Goal: Information Seeking & Learning: Learn about a topic

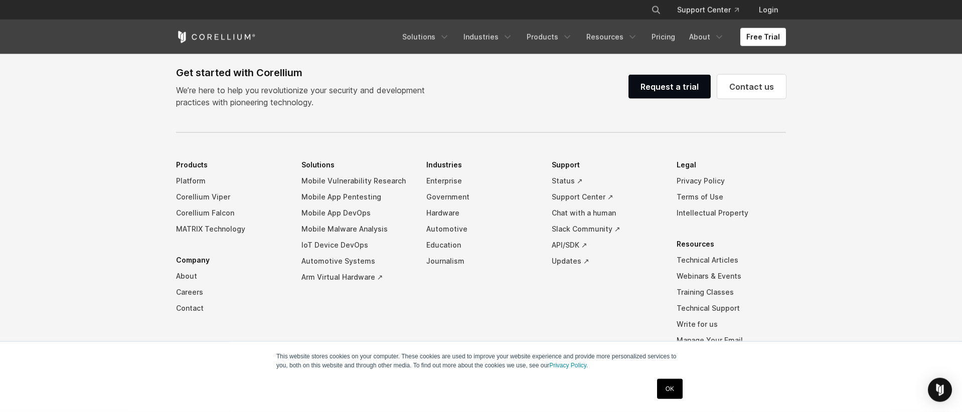
scroll to position [3130, 0]
click at [336, 195] on link "Mobile App Pentesting" at bounding box center [355, 196] width 109 height 16
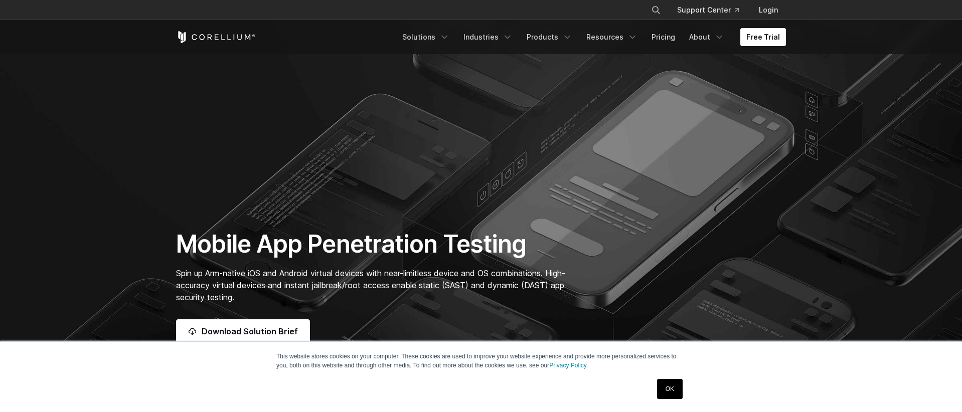
scroll to position [958, 0]
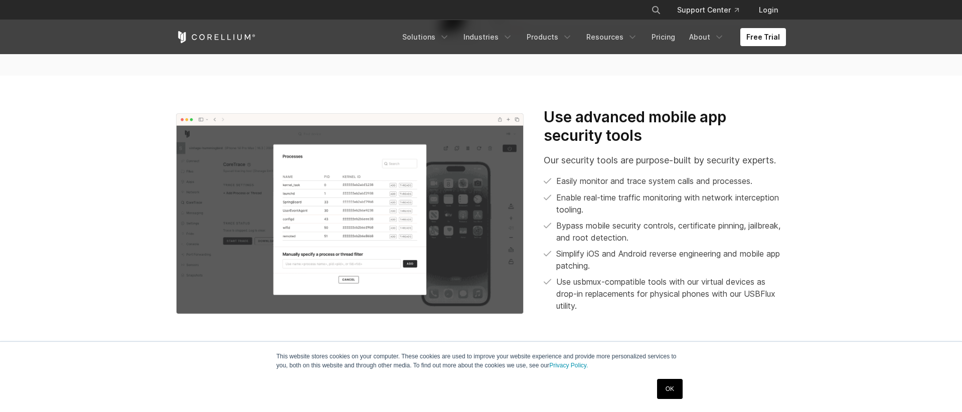
click at [667, 387] on link "OK" at bounding box center [670, 389] width 26 height 20
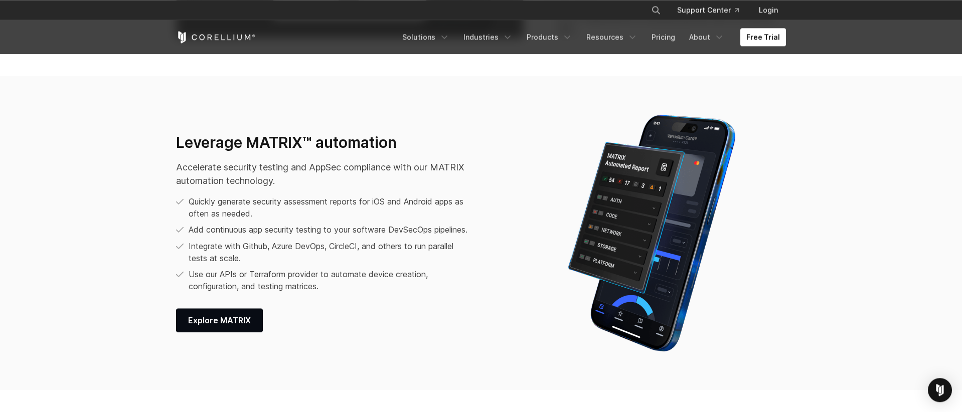
scroll to position [1186, 0]
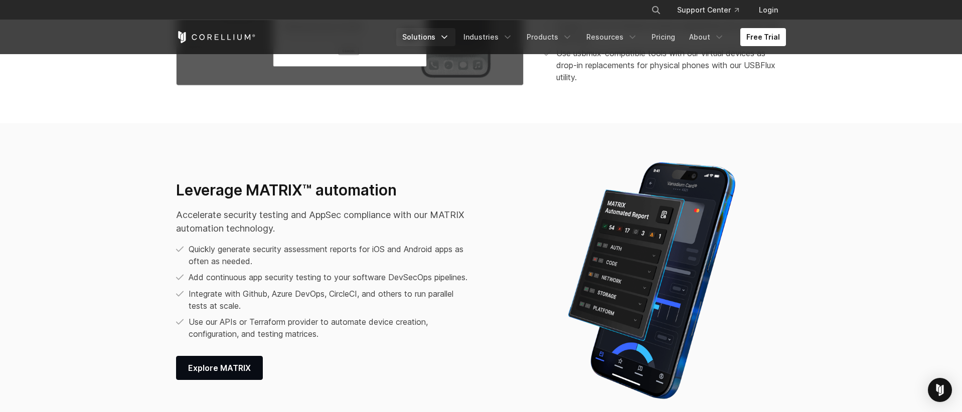
click at [449, 39] on icon "Navigation Menu" at bounding box center [444, 37] width 10 height 10
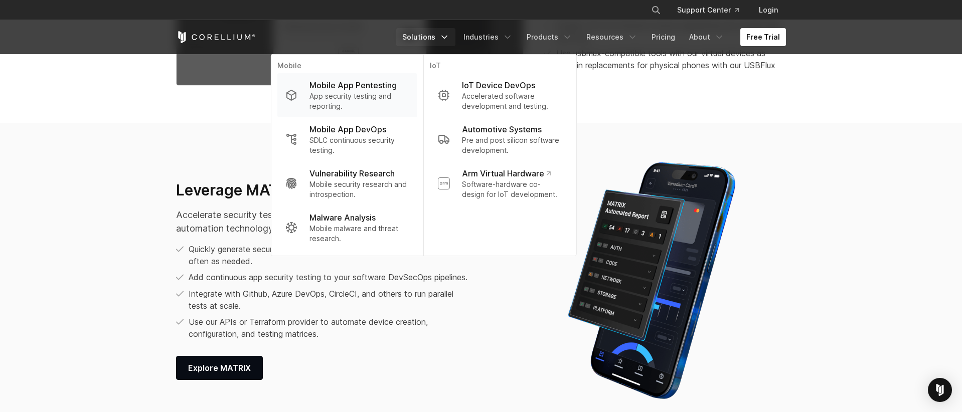
click at [341, 85] on p "Mobile App Pentesting" at bounding box center [352, 85] width 87 height 12
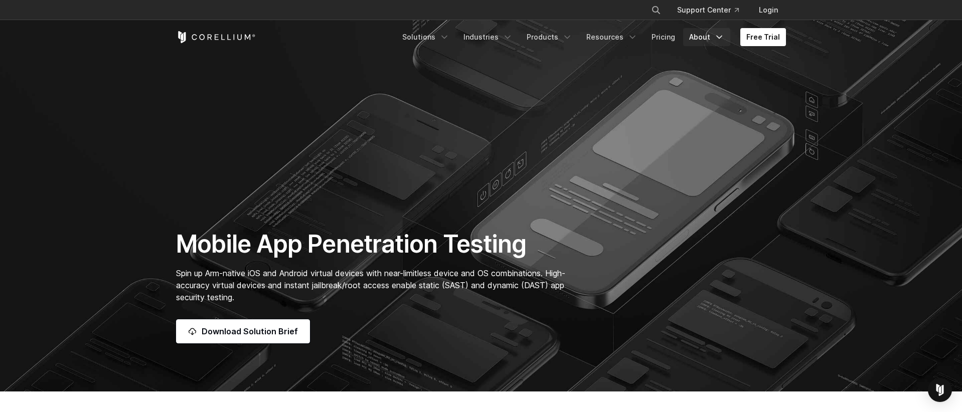
click at [720, 40] on icon "Navigation Menu" at bounding box center [719, 37] width 10 height 10
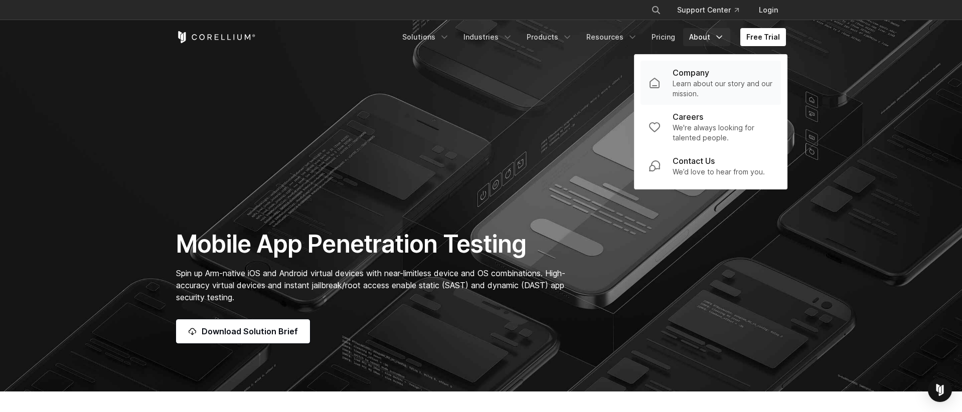
click at [701, 85] on p "Learn about our story and our mission." at bounding box center [722, 89] width 100 height 20
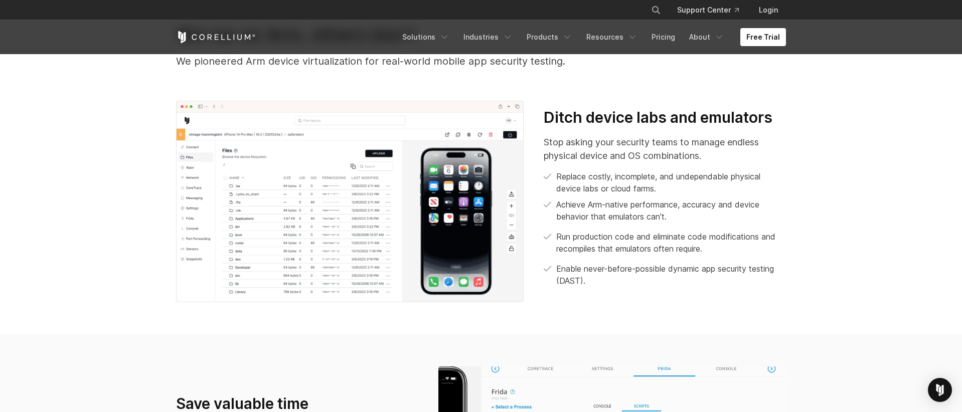
scroll to position [539, 0]
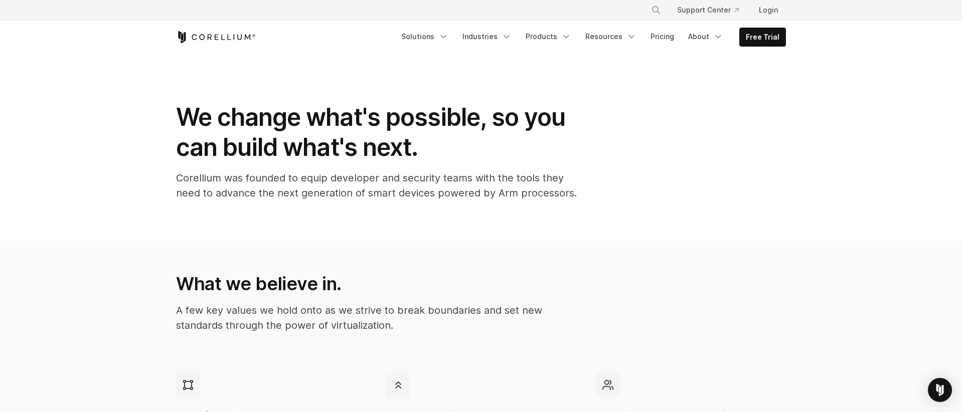
scroll to position [57, 0]
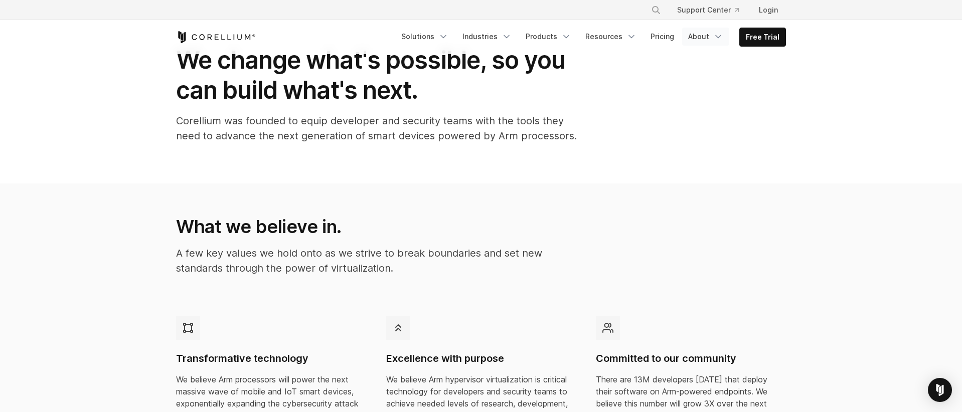
click at [718, 38] on icon "Navigation Menu" at bounding box center [718, 37] width 10 height 10
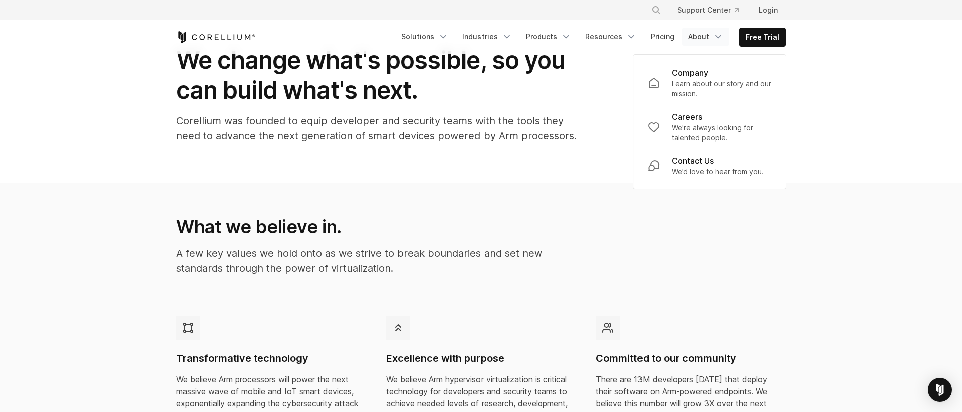
click at [718, 38] on icon "Navigation Menu" at bounding box center [718, 37] width 10 height 10
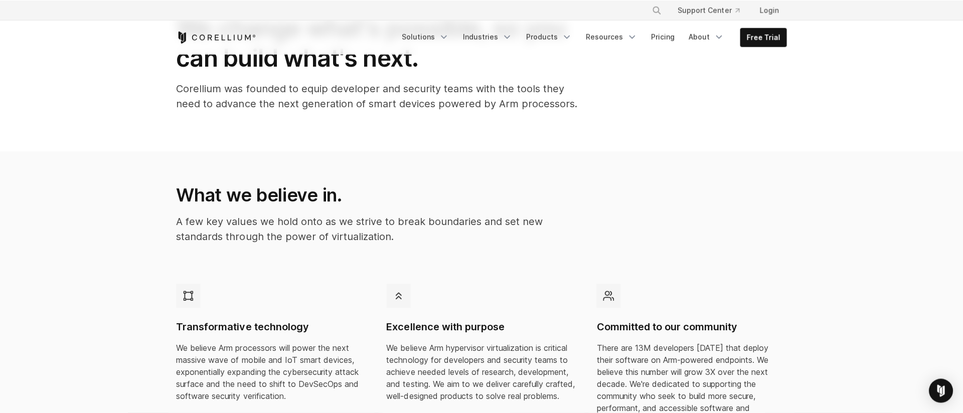
scroll to position [171, 0]
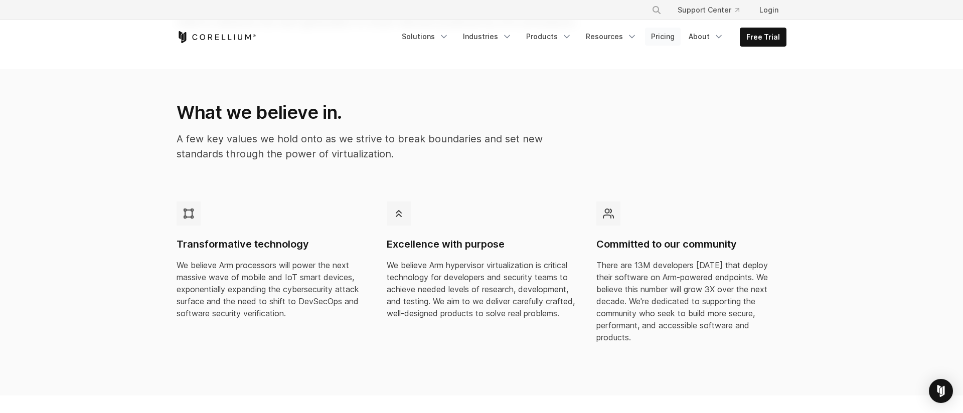
click at [670, 36] on link "Pricing" at bounding box center [663, 37] width 36 height 18
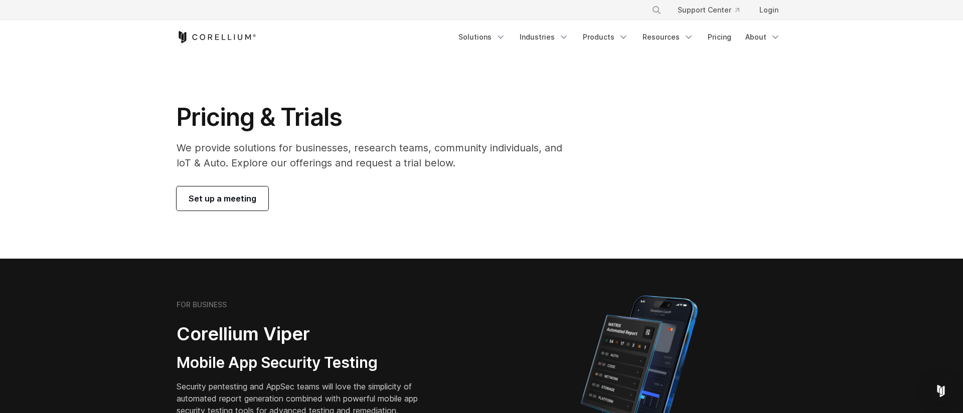
scroll to position [1143, 0]
